Goal: Information Seeking & Learning: Learn about a topic

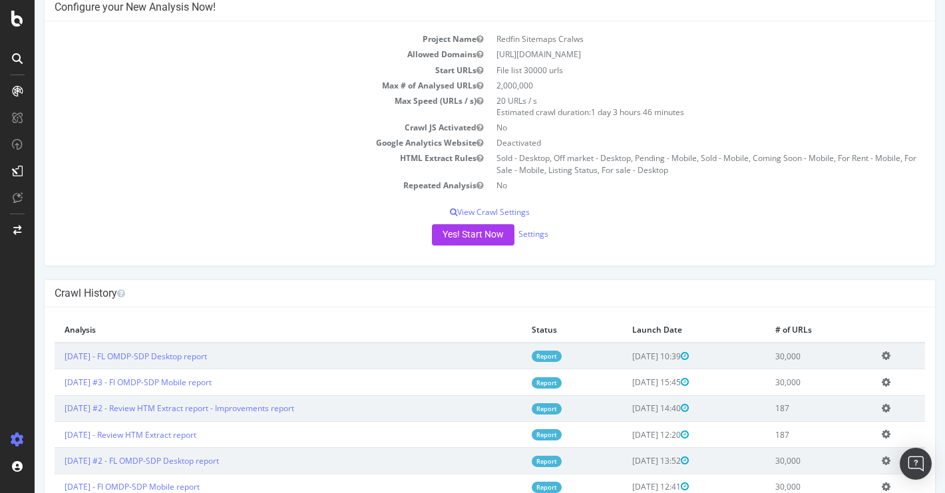
scroll to position [45, 0]
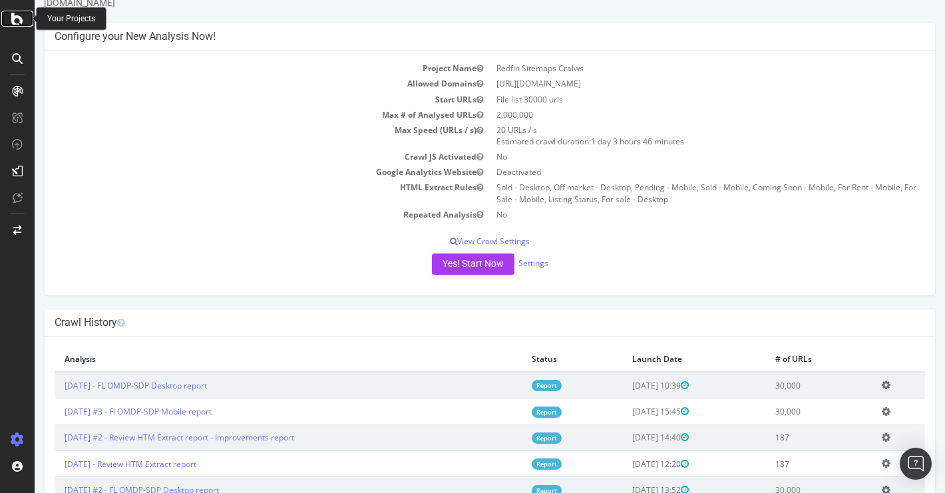
click at [16, 15] on icon at bounding box center [17, 19] width 12 height 16
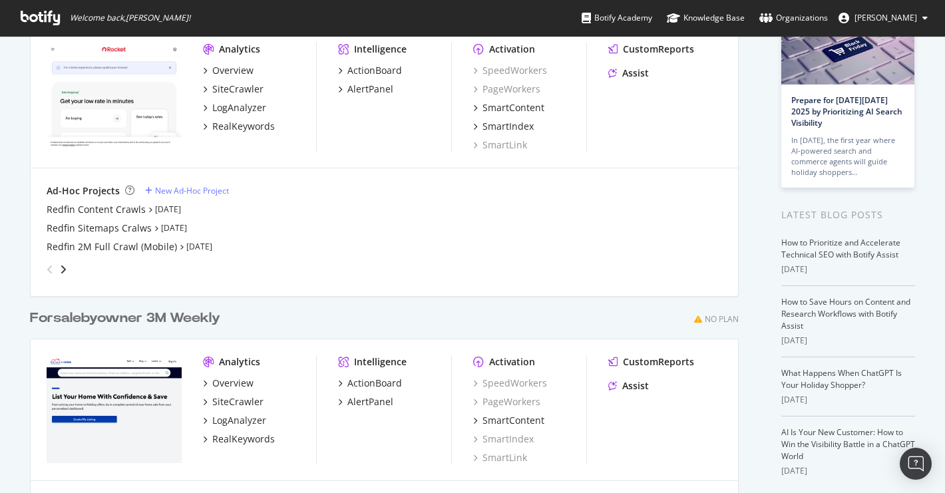
scroll to position [95, 0]
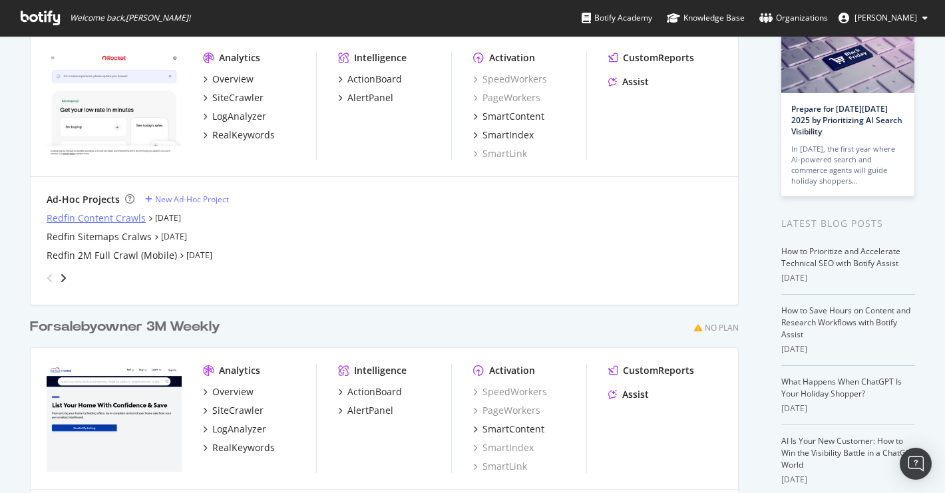
click at [112, 220] on div "Redfin Content Crawls" at bounding box center [96, 218] width 99 height 13
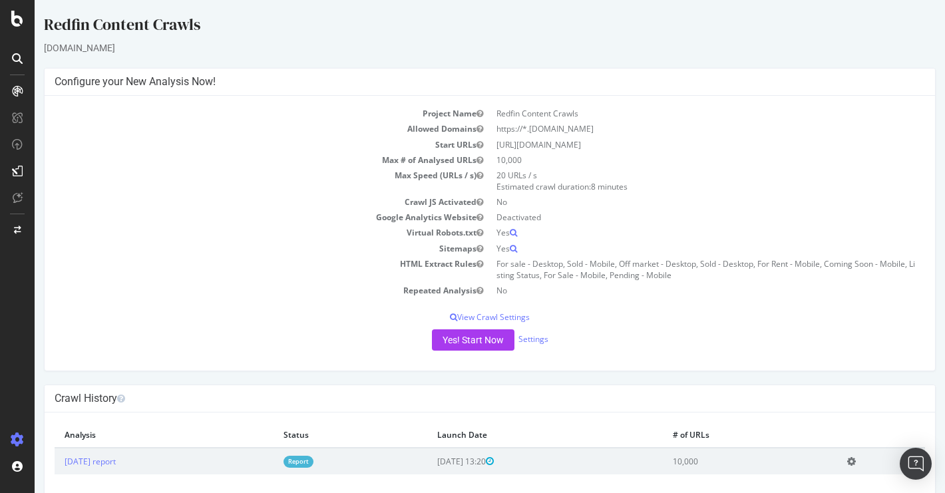
scroll to position [19, 0]
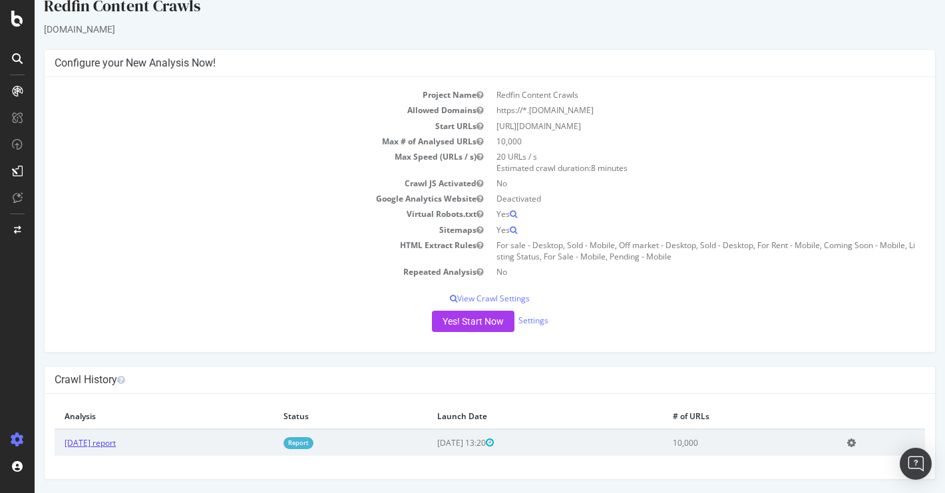
click at [116, 442] on link "[DATE] report" at bounding box center [90, 442] width 51 height 11
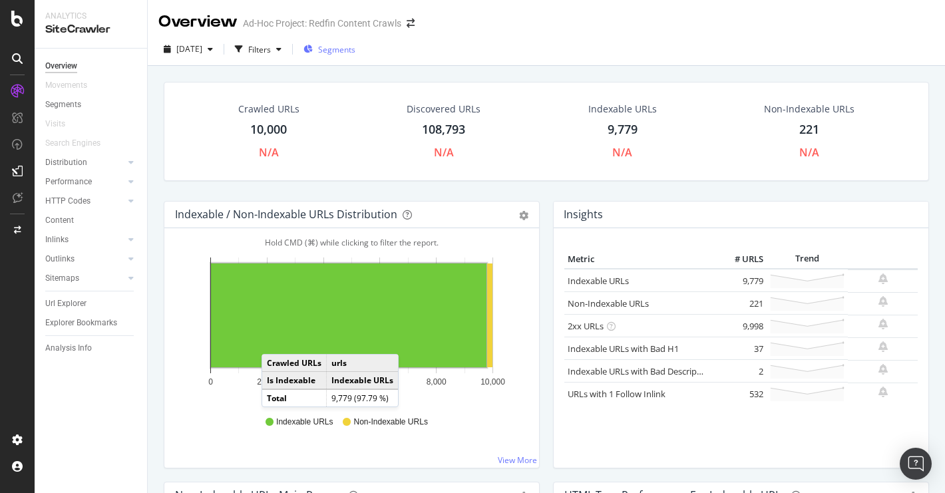
click at [356, 51] on span "Segments" at bounding box center [336, 49] width 37 height 11
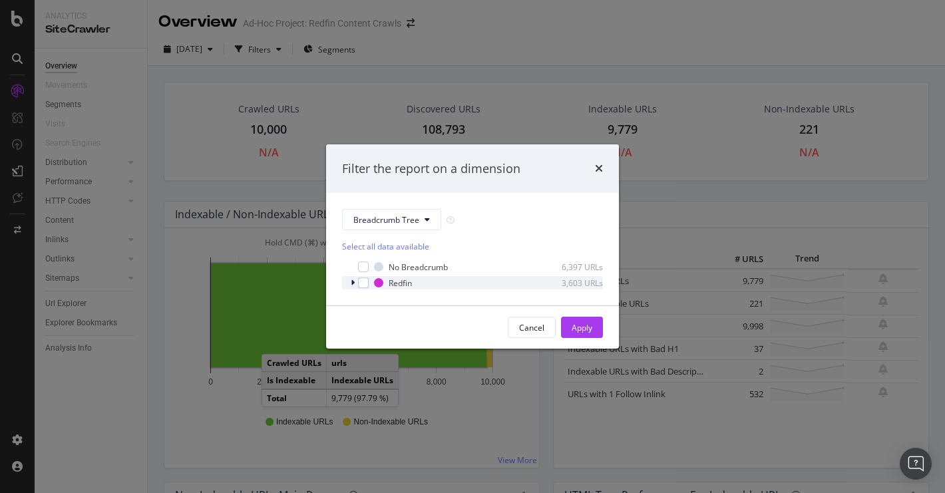
click at [352, 284] on icon "modal" at bounding box center [353, 283] width 4 height 8
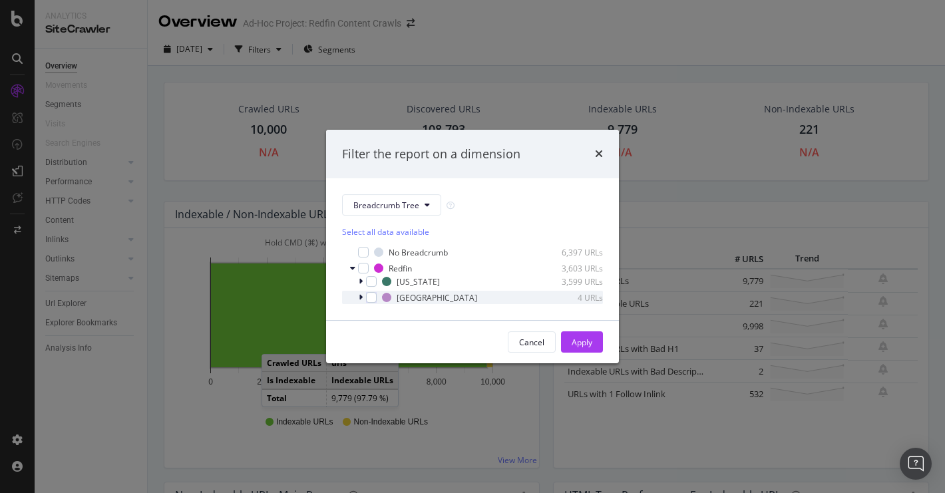
click at [362, 299] on icon "modal" at bounding box center [361, 298] width 4 height 8
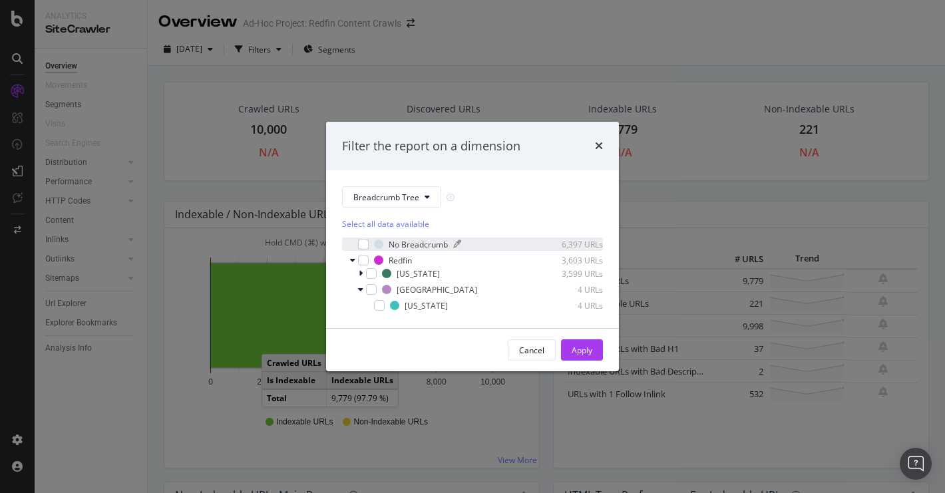
click at [419, 246] on div "No Breadcrumb" at bounding box center [418, 244] width 59 height 11
click at [580, 354] on div "Apply" at bounding box center [582, 350] width 21 height 11
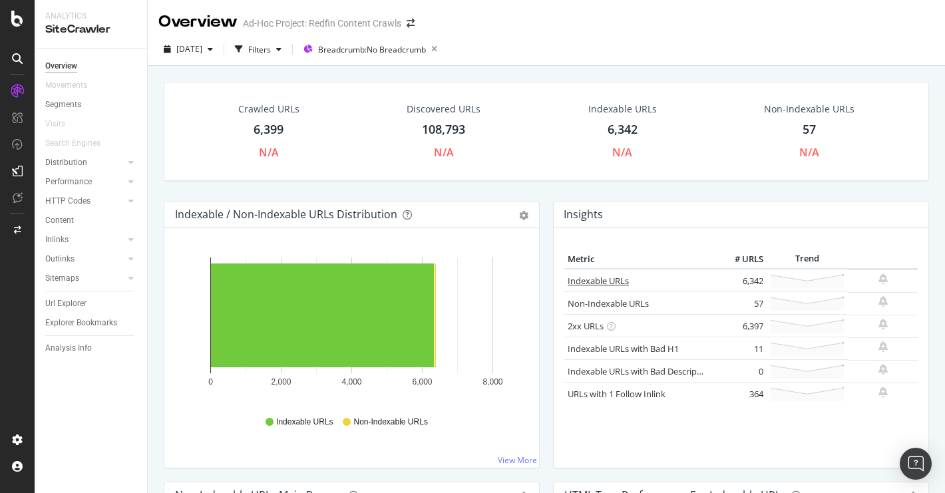
click at [603, 280] on link "Indexable URLs" at bounding box center [598, 281] width 61 height 12
click at [443, 48] on icon at bounding box center [434, 49] width 17 height 19
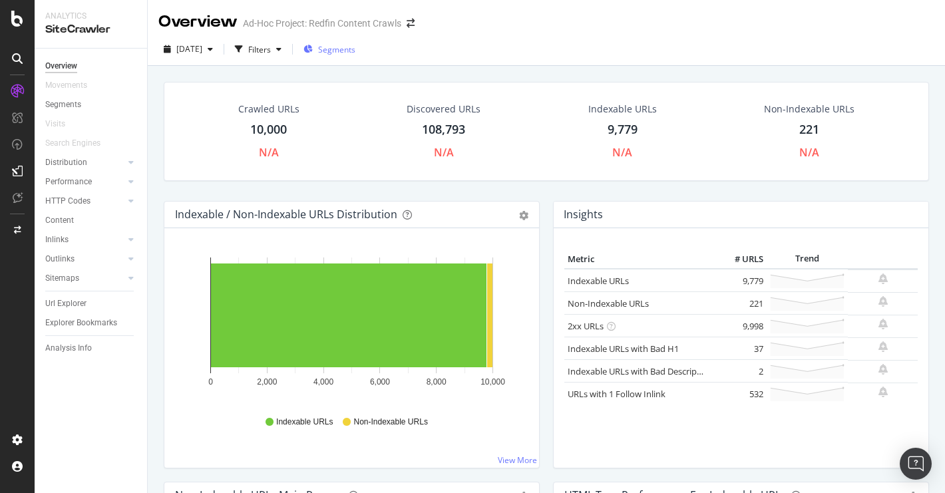
click at [356, 48] on span "Segments" at bounding box center [336, 49] width 37 height 11
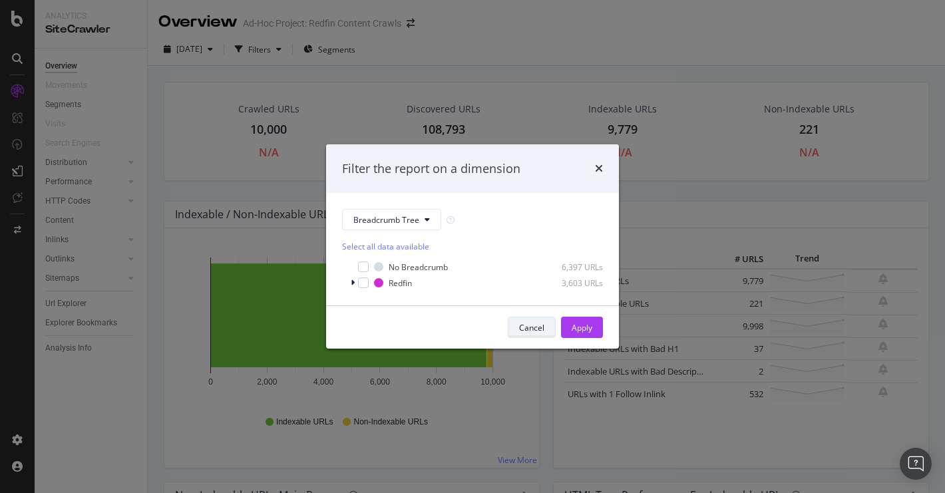
click at [535, 328] on div "Cancel" at bounding box center [531, 327] width 25 height 11
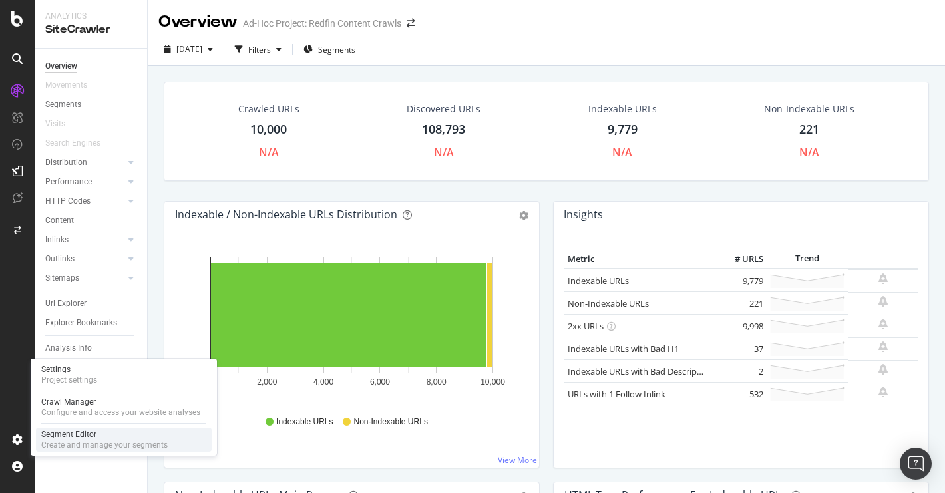
click at [85, 435] on div "Segment Editor" at bounding box center [104, 434] width 126 height 11
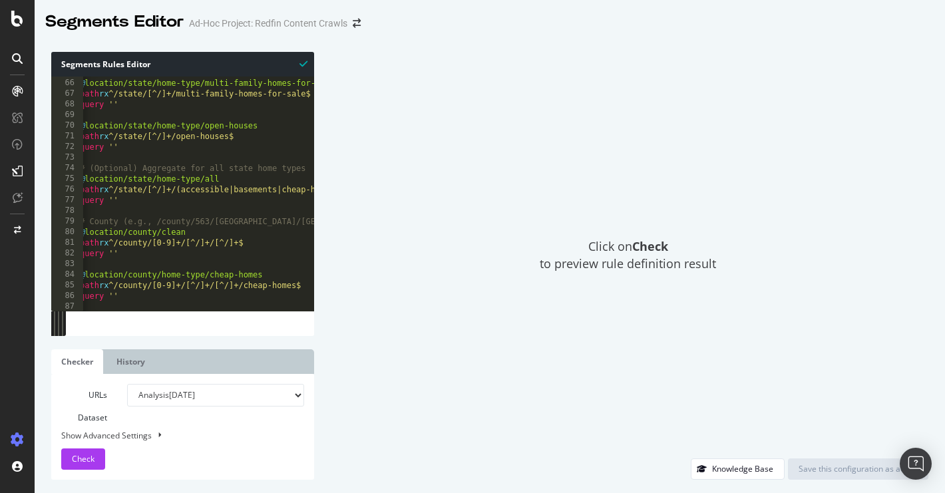
scroll to position [691, 0]
click at [423, 57] on div "Click on Check to preview rule definition result" at bounding box center [628, 255] width 601 height 407
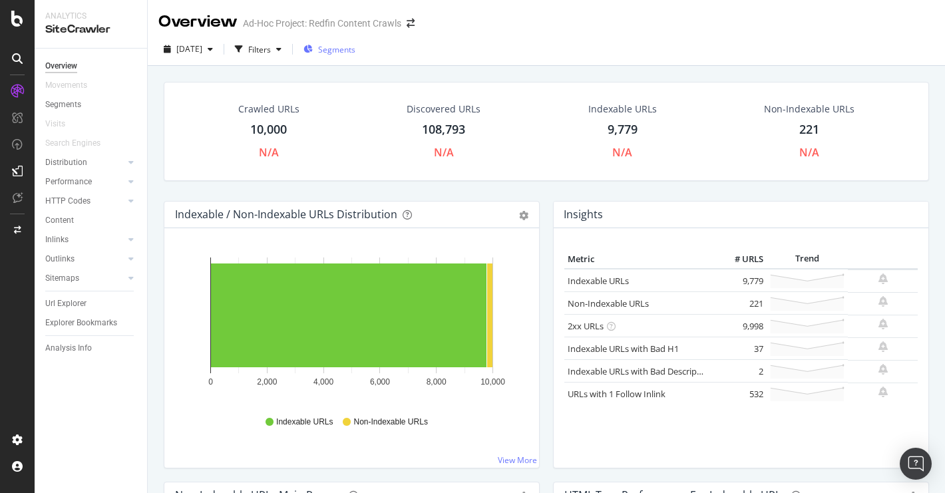
click at [356, 51] on span "Segments" at bounding box center [336, 49] width 37 height 11
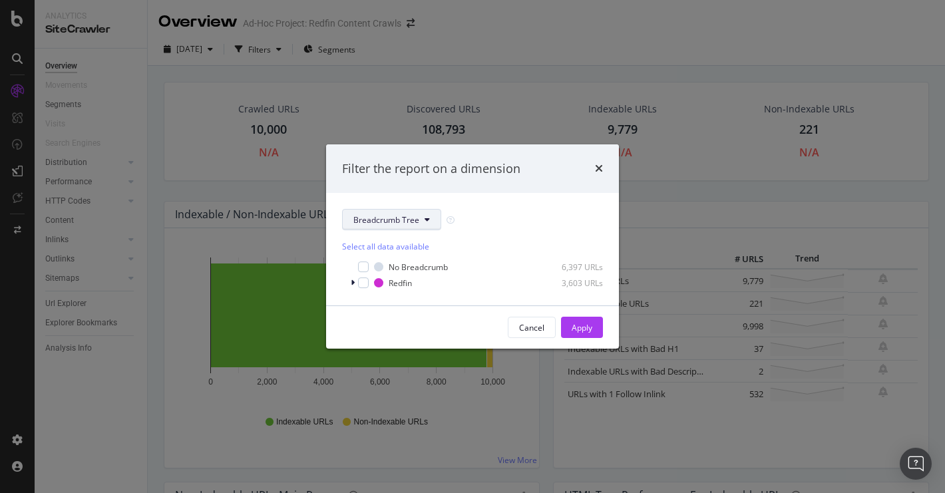
click at [425, 222] on icon "modal" at bounding box center [427, 220] width 5 height 8
click at [377, 279] on span "STRUCTURED DATA" at bounding box center [396, 288] width 107 height 21
click at [372, 268] on span "pagetype" at bounding box center [397, 268] width 86 height 12
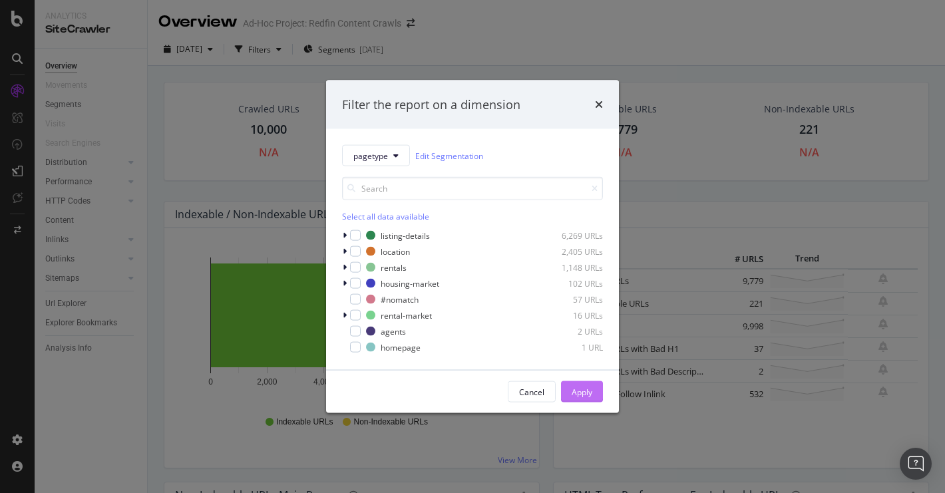
click at [585, 389] on div "Apply" at bounding box center [582, 391] width 21 height 11
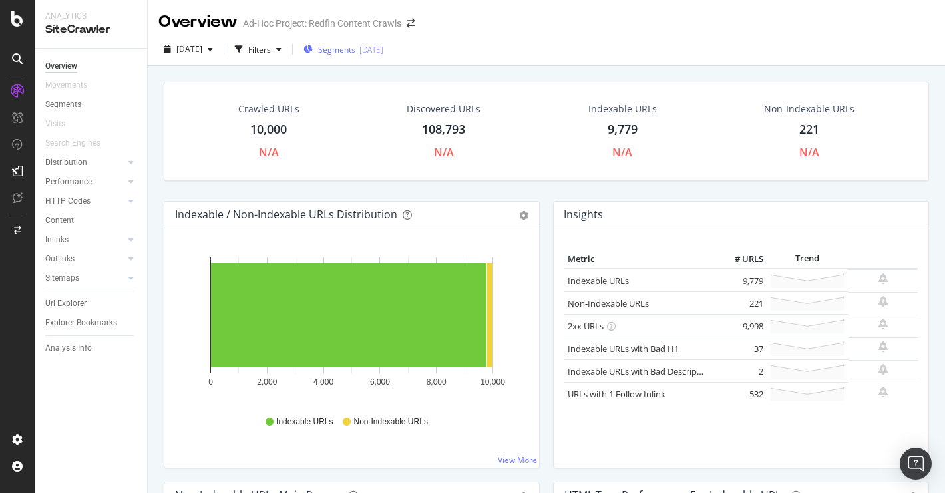
click at [356, 51] on span "Segments" at bounding box center [336, 49] width 37 height 11
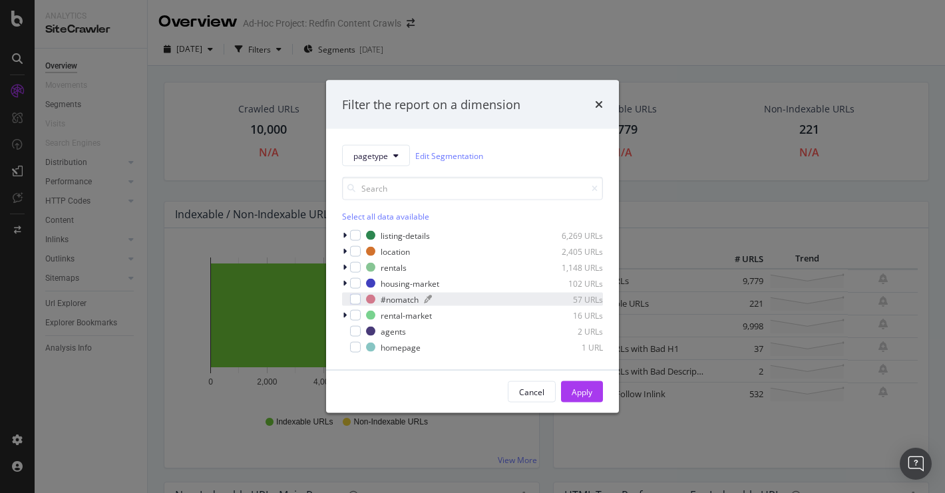
click at [407, 298] on div "#nomatch" at bounding box center [400, 299] width 38 height 11
click at [574, 391] on div "Apply" at bounding box center [582, 391] width 21 height 11
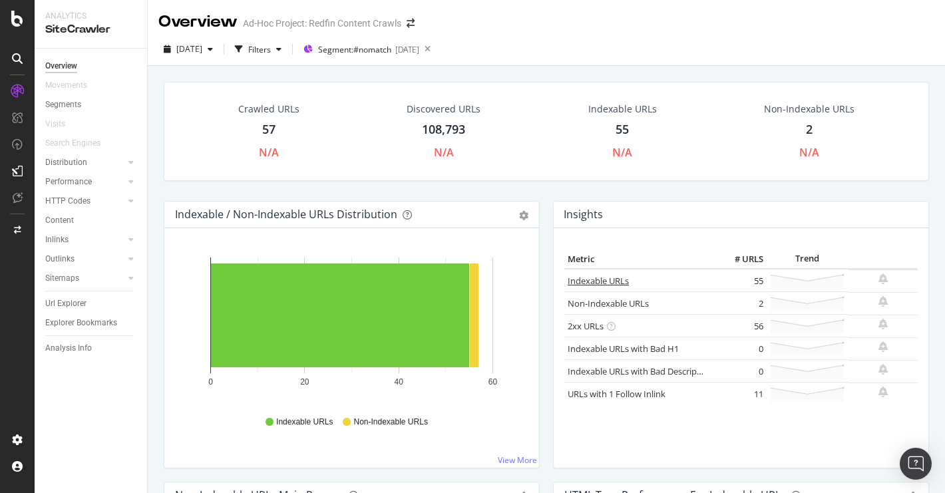
click at [600, 282] on link "Indexable URLs" at bounding box center [598, 281] width 61 height 12
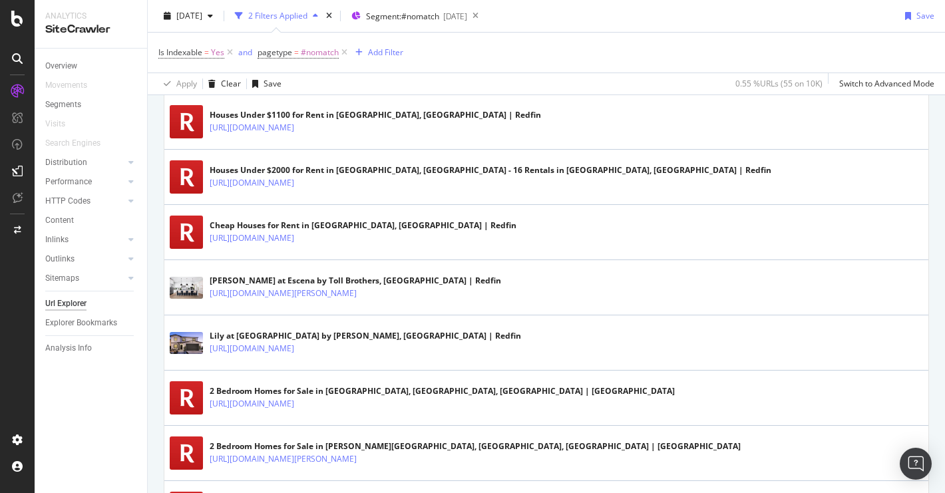
scroll to position [897, 0]
